Goal: Task Accomplishment & Management: Manage account settings

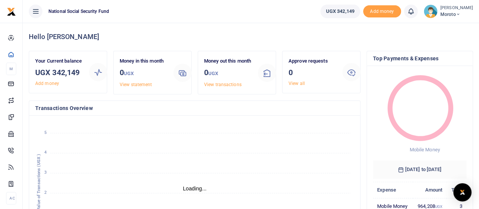
scroll to position [6, 6]
click at [451, 14] on span "Moroto" at bounding box center [456, 14] width 33 height 7
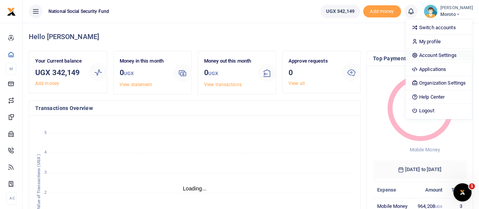
scroll to position [0, 0]
click at [434, 55] on link "Account Settings" at bounding box center [439, 55] width 66 height 11
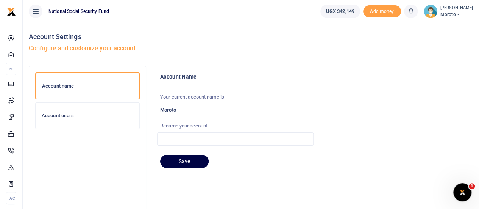
click at [42, 116] on h6 "Account users" at bounding box center [88, 115] width 92 height 6
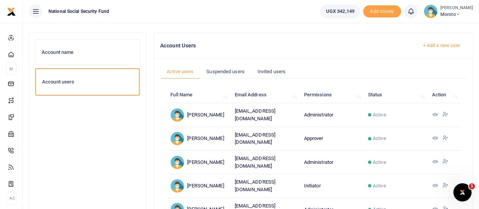
scroll to position [38, 0]
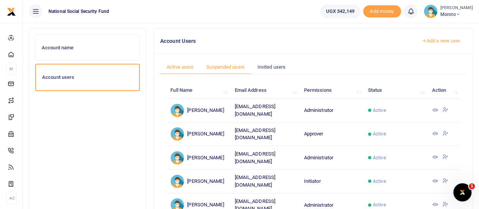
click at [211, 66] on link "Suspended users" at bounding box center [225, 67] width 51 height 14
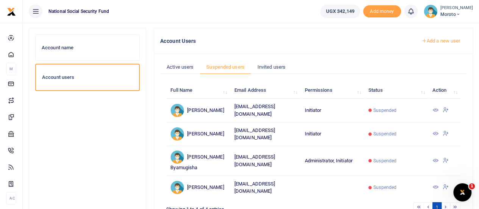
click at [435, 107] on icon at bounding box center [435, 110] width 6 height 6
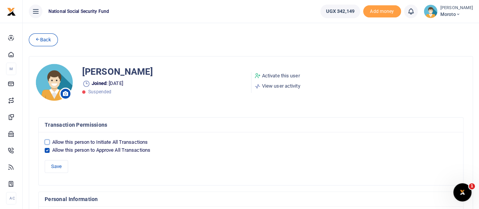
click at [45, 142] on input "Allow this person to Initiate All Transactions" at bounding box center [47, 141] width 5 height 5
checkbox input "true"
click at [48, 148] on input "Allow this person to Approve All Transactions" at bounding box center [47, 150] width 5 height 5
checkbox input "false"
click at [59, 164] on button "Save" at bounding box center [56, 166] width 23 height 13
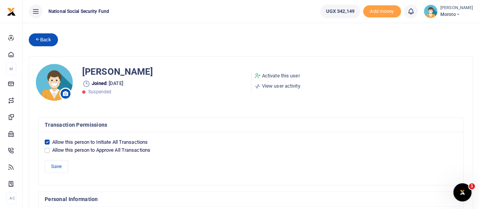
click at [37, 39] on icon at bounding box center [37, 38] width 5 height 5
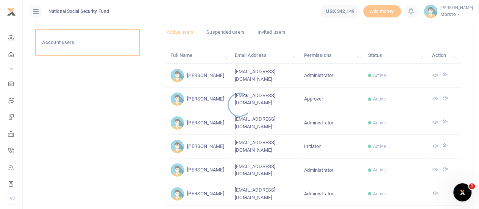
scroll to position [76, 0]
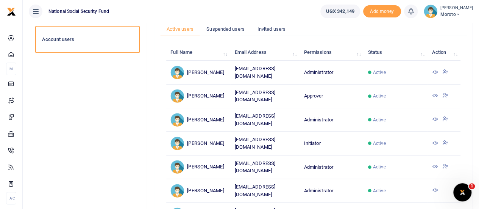
click at [433, 93] on icon at bounding box center [435, 95] width 6 height 6
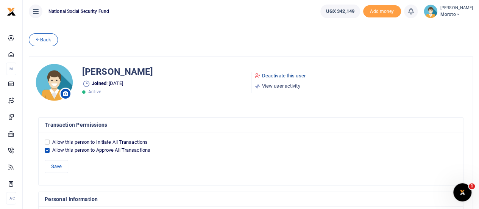
click at [282, 75] on link "Deactivate this user" at bounding box center [280, 76] width 51 height 8
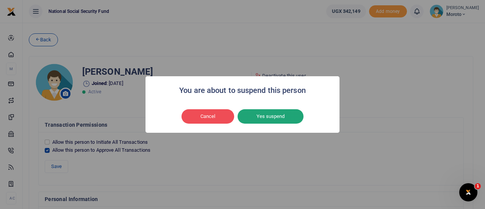
click at [258, 116] on button "Yes suspend" at bounding box center [270, 116] width 66 height 14
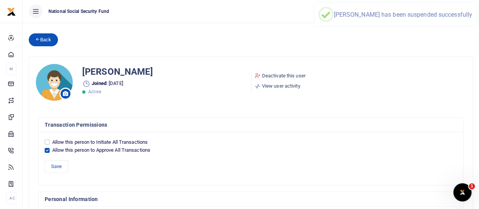
click at [38, 41] on icon at bounding box center [37, 38] width 5 height 5
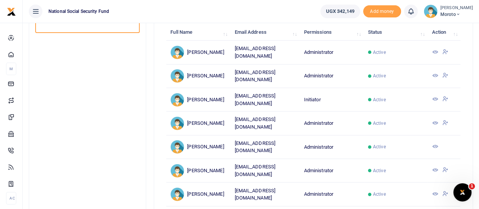
scroll to position [38, 0]
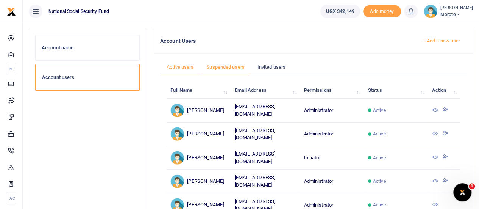
click at [226, 67] on link "Suspended users" at bounding box center [225, 67] width 51 height 14
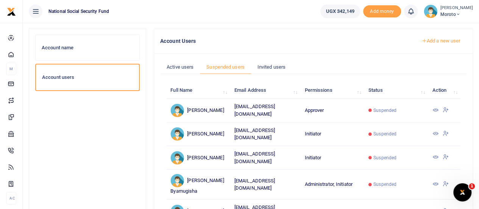
click at [434, 108] on icon at bounding box center [435, 110] width 6 height 6
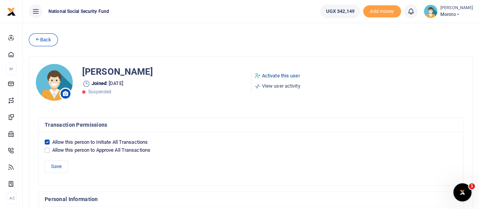
click at [271, 73] on link "Activate this user" at bounding box center [278, 76] width 46 height 8
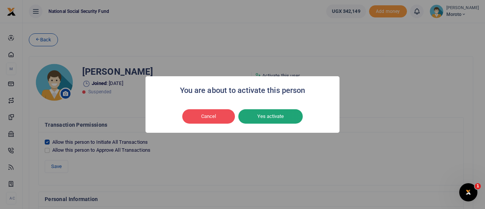
click at [265, 113] on button "Yes activate" at bounding box center [270, 116] width 64 height 14
